Goal: Information Seeking & Learning: Learn about a topic

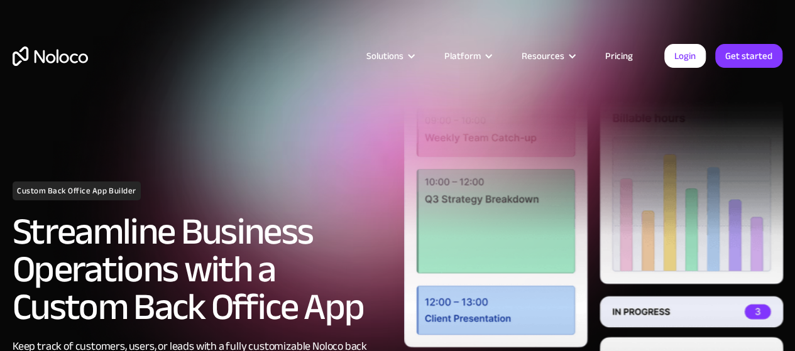
click at [109, 196] on h1 "Custom Back Office App Builder" at bounding box center [77, 191] width 128 height 19
click at [622, 55] on link "Pricing" at bounding box center [619, 56] width 59 height 16
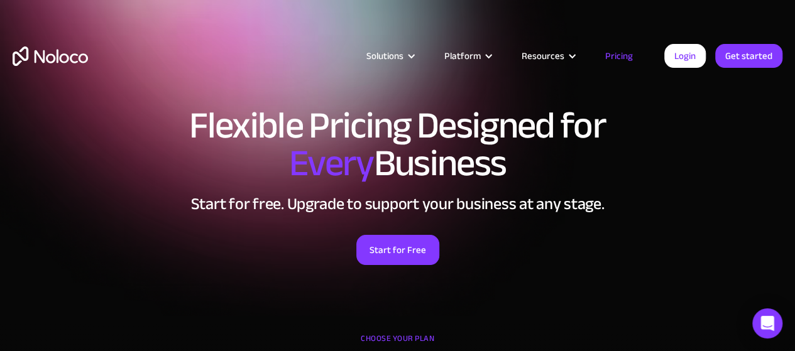
click at [390, 339] on div "CHOOSE YOUR PLAN" at bounding box center [398, 344] width 770 height 31
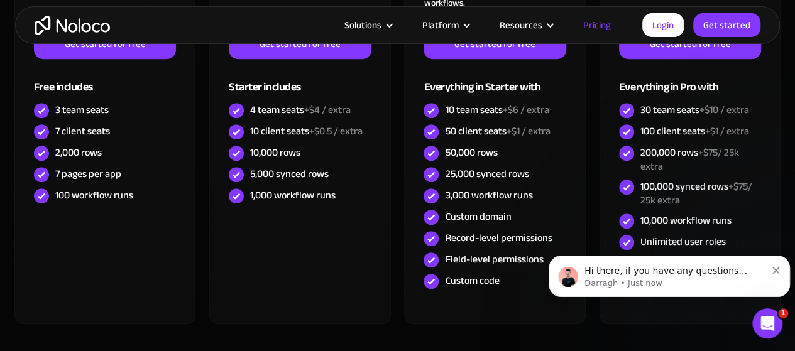
scroll to position [475, 0]
